Goal: Browse casually

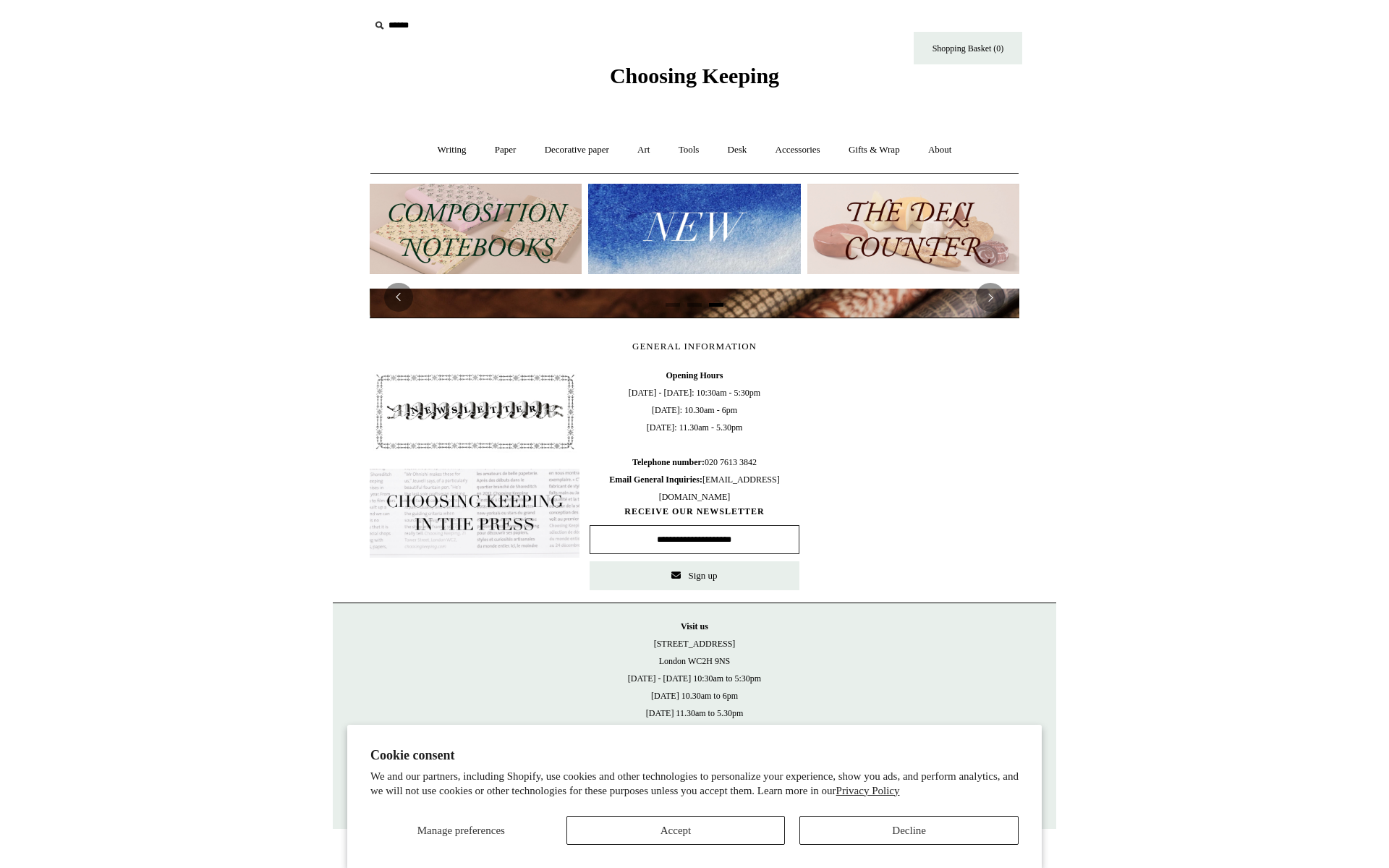
scroll to position [0, 1299]
